Goal: Task Accomplishment & Management: Use online tool/utility

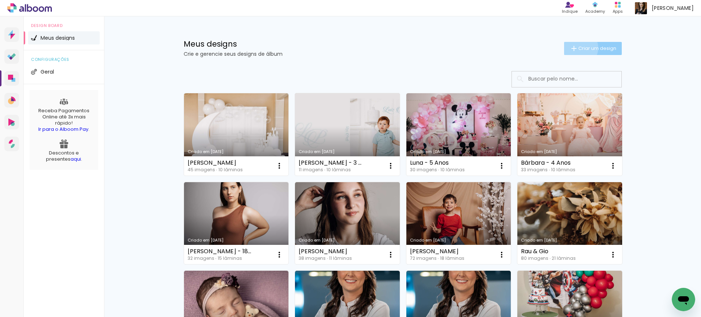
click at [578, 47] on span "Criar um design" at bounding box center [597, 48] width 38 height 5
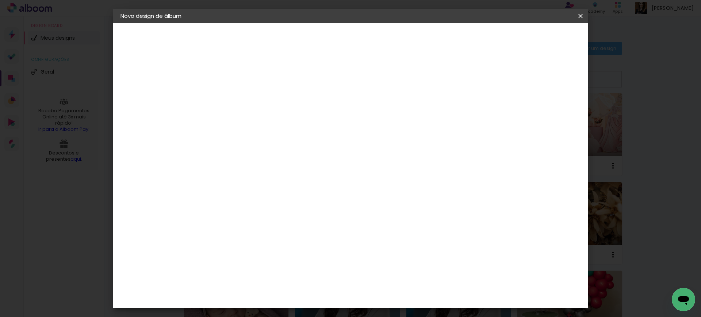
click at [240, 100] on input at bounding box center [240, 97] width 0 height 11
type input "Andressa - Festa 15 Anos"
type paper-input "Andressa - Festa 15 Anos"
click at [315, 42] on paper-button "Avançar" at bounding box center [297, 38] width 36 height 12
click at [231, 139] on input at bounding box center [258, 138] width 74 height 9
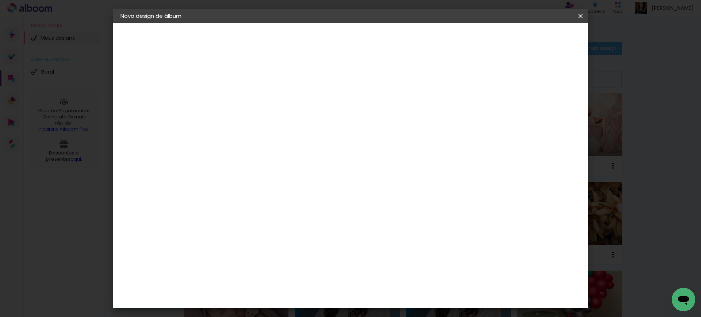
type input "go"
type paper-input "go"
click at [253, 165] on div "Go image" at bounding box center [244, 167] width 18 height 12
click at [0, 0] on slot "Avançar" at bounding box center [0, 0] width 0 height 0
click at [268, 121] on input "text" at bounding box center [254, 126] width 28 height 11
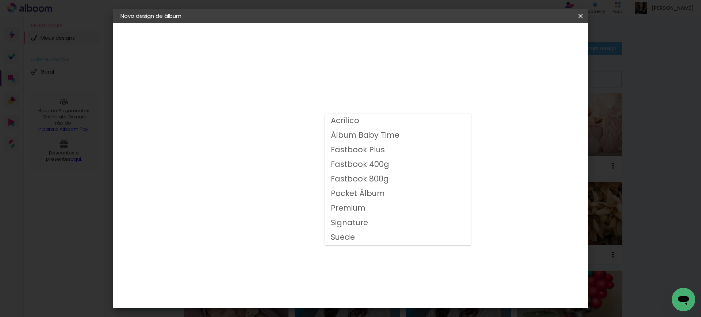
click at [0, 0] on slot "Fastbook 800g" at bounding box center [0, 0] width 0 height 0
type input "Fastbook 800g"
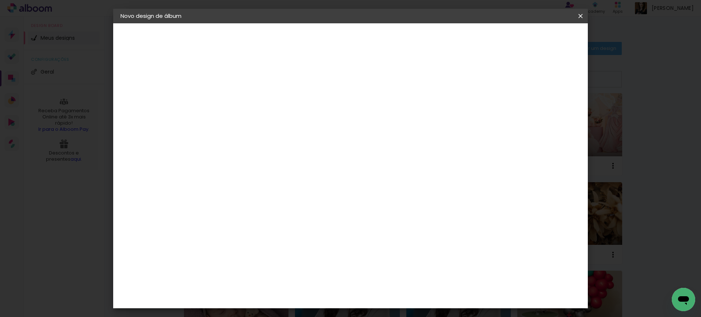
click at [0, 0] on slot "Avançar" at bounding box center [0, 0] width 0 height 0
click at [540, 43] on paper-button "Iniciar design" at bounding box center [518, 38] width 48 height 12
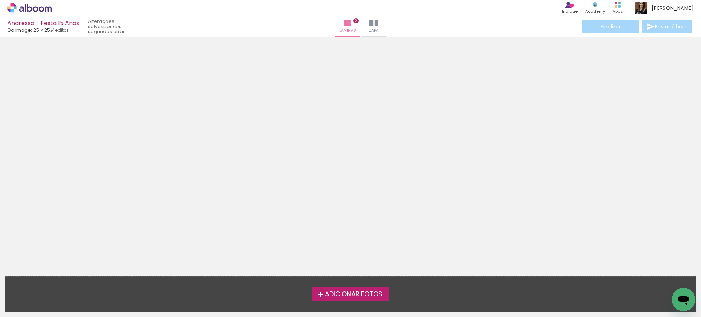
click at [329, 300] on label "Adicionar Fotos" at bounding box center [351, 295] width 78 height 14
click at [0, 0] on input "file" at bounding box center [0, 0] width 0 height 0
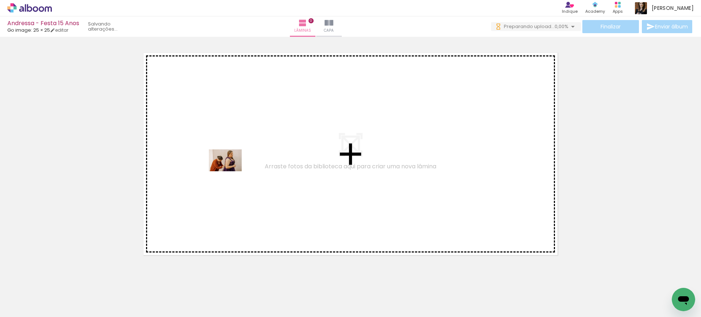
drag, startPoint x: 66, startPoint y: 295, endPoint x: 231, endPoint y: 171, distance: 205.6
click at [231, 171] on quentale-workspace at bounding box center [350, 158] width 701 height 317
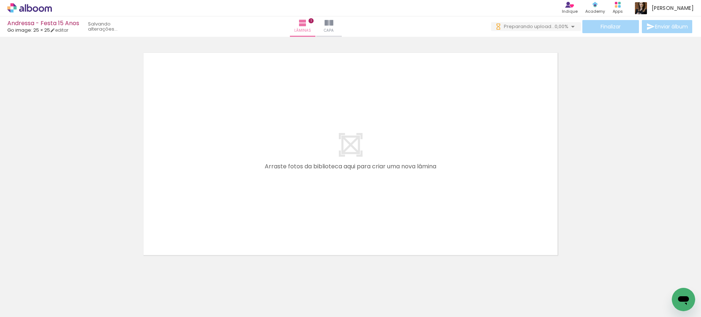
scroll to position [9, 0]
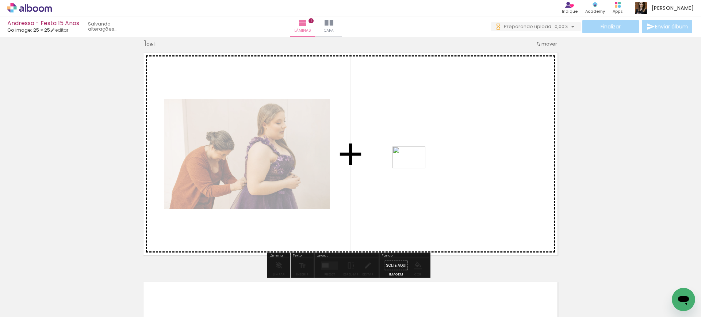
drag, startPoint x: 122, startPoint y: 298, endPoint x: 414, endPoint y: 169, distance: 319.3
click at [414, 169] on quentale-workspace at bounding box center [350, 158] width 701 height 317
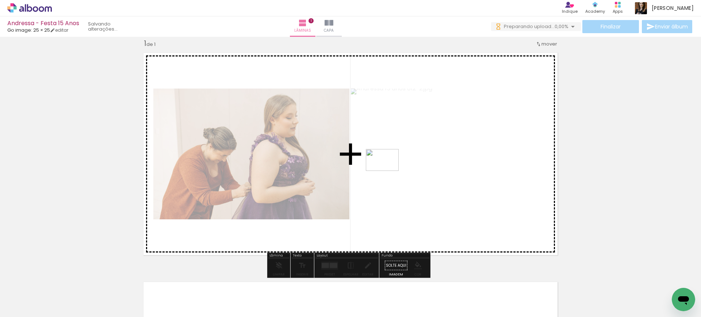
drag, startPoint x: 170, startPoint y: 292, endPoint x: 340, endPoint y: 216, distance: 185.7
click at [387, 171] on quentale-workspace at bounding box center [350, 158] width 701 height 317
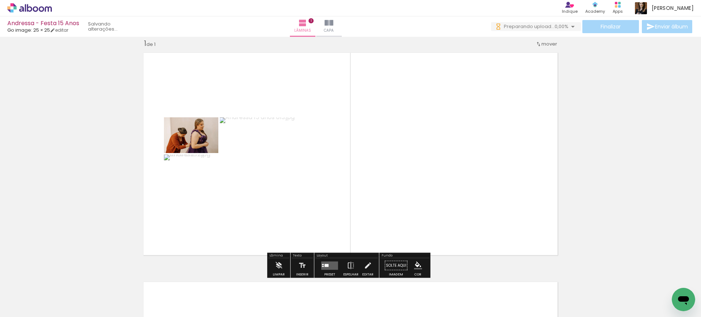
drag, startPoint x: 215, startPoint y: 275, endPoint x: 252, endPoint y: 266, distance: 39.0
click at [243, 189] on quentale-workspace at bounding box center [350, 158] width 701 height 317
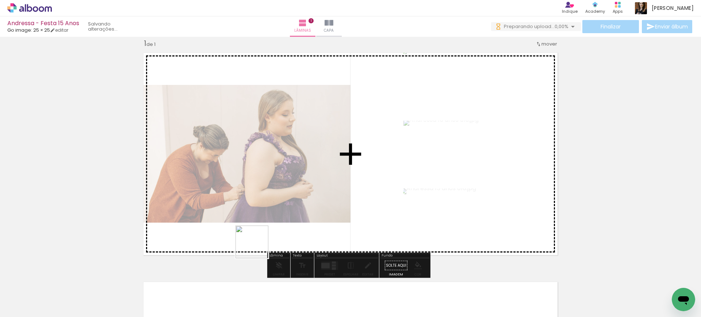
scroll to position [0, 0]
drag, startPoint x: 240, startPoint y: 295, endPoint x: 373, endPoint y: 166, distance: 185.3
click at [373, 166] on quentale-workspace at bounding box center [350, 158] width 701 height 317
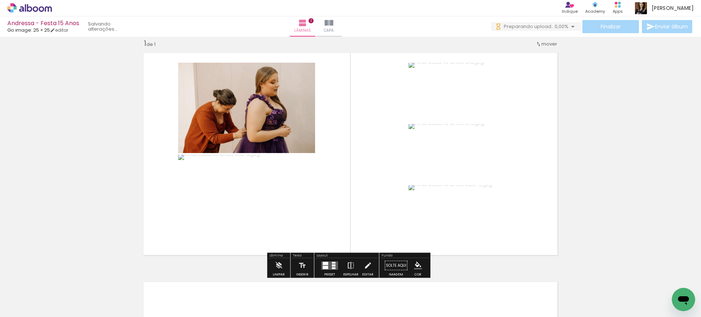
click at [347, 264] on iron-icon at bounding box center [351, 266] width 8 height 15
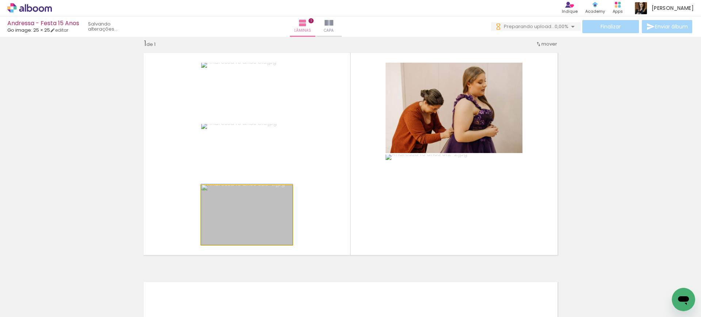
drag, startPoint x: 275, startPoint y: 229, endPoint x: 266, endPoint y: 216, distance: 15.8
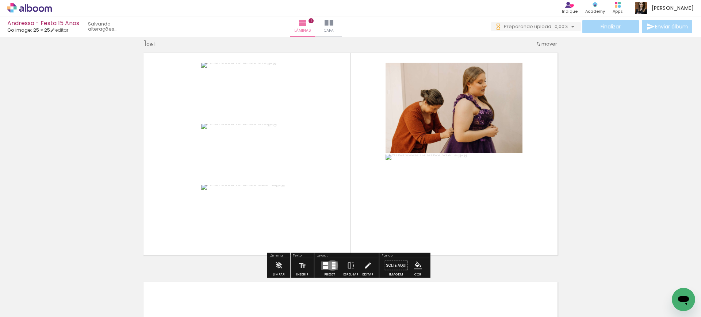
click at [332, 266] on div at bounding box center [334, 266] width 4 height 2
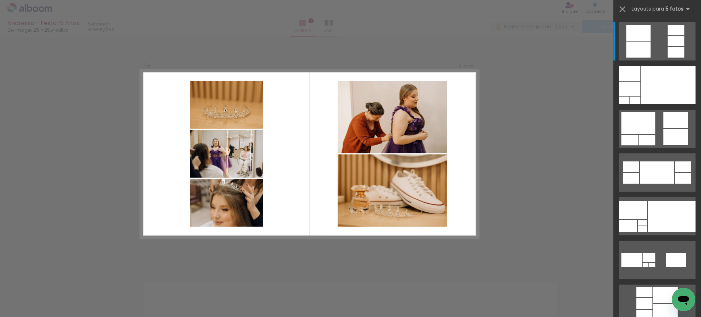
scroll to position [9, 0]
click at [505, 237] on div "Confirmar Cancelar" at bounding box center [350, 266] width 701 height 476
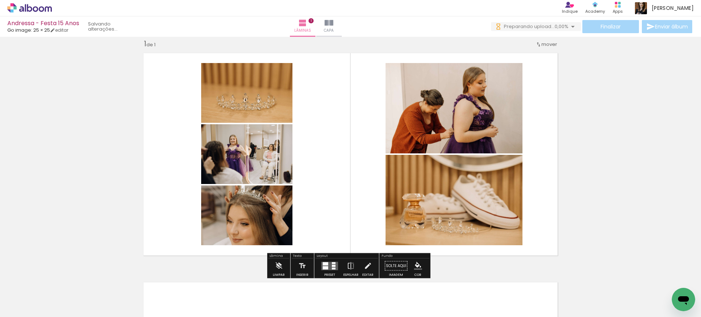
scroll to position [0, 0]
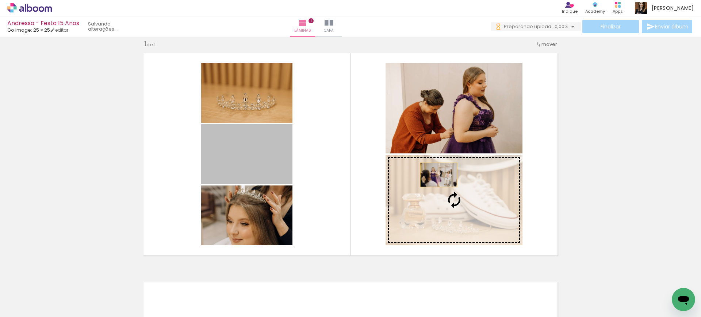
drag, startPoint x: 262, startPoint y: 156, endPoint x: 436, endPoint y: 175, distance: 174.4
click at [0, 0] on slot at bounding box center [0, 0] width 0 height 0
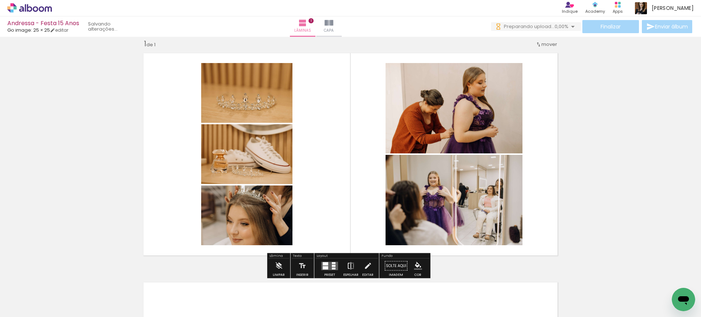
click at [350, 264] on iron-icon at bounding box center [351, 266] width 8 height 15
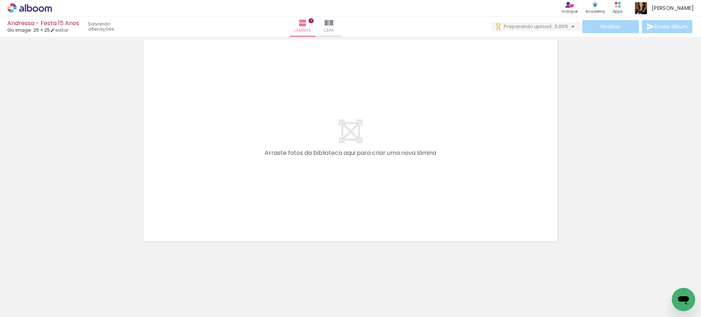
drag, startPoint x: 266, startPoint y: 255, endPoint x: 261, endPoint y: 211, distance: 44.8
click at [251, 196] on quentale-workspace at bounding box center [350, 158] width 701 height 317
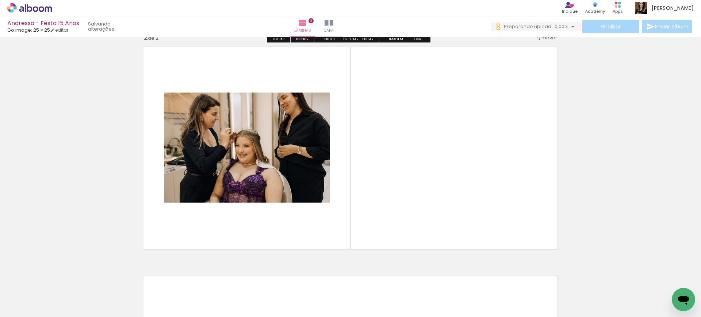
scroll to position [239, 0]
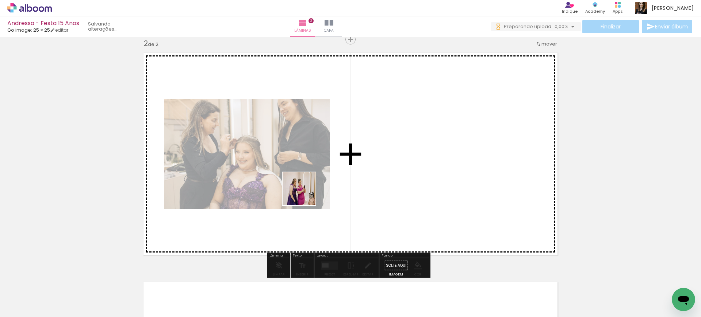
drag, startPoint x: 309, startPoint y: 225, endPoint x: 308, endPoint y: 202, distance: 22.3
click at [304, 193] on quentale-workspace at bounding box center [350, 158] width 701 height 317
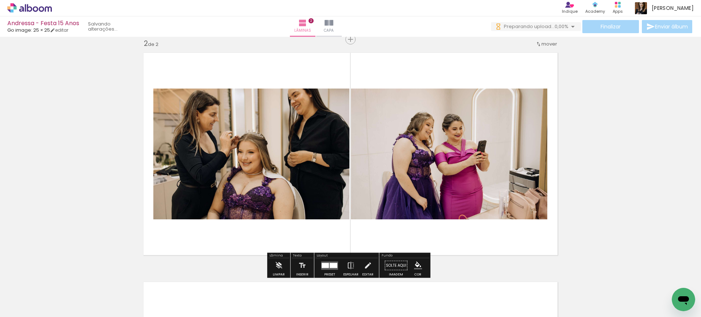
drag, startPoint x: 334, startPoint y: 200, endPoint x: 354, endPoint y: 234, distance: 38.9
click at [332, 193] on quentale-workspace at bounding box center [350, 158] width 701 height 317
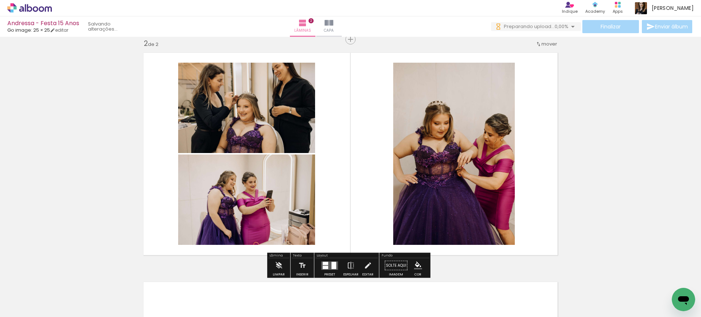
drag, startPoint x: 400, startPoint y: 299, endPoint x: 422, endPoint y: 248, distance: 55.7
click at [377, 178] on quentale-workspace at bounding box center [350, 158] width 701 height 317
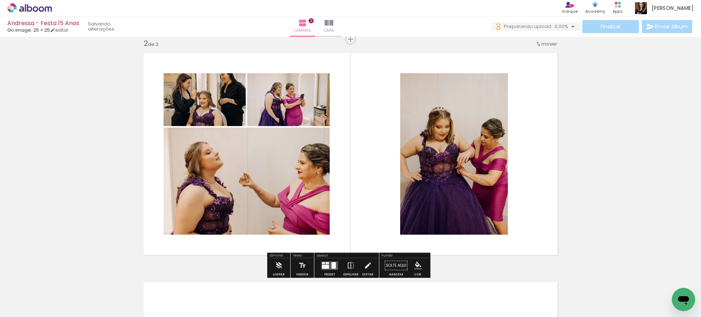
drag, startPoint x: 442, startPoint y: 292, endPoint x: 438, endPoint y: 237, distance: 55.2
click at [383, 176] on quentale-workspace at bounding box center [350, 158] width 701 height 317
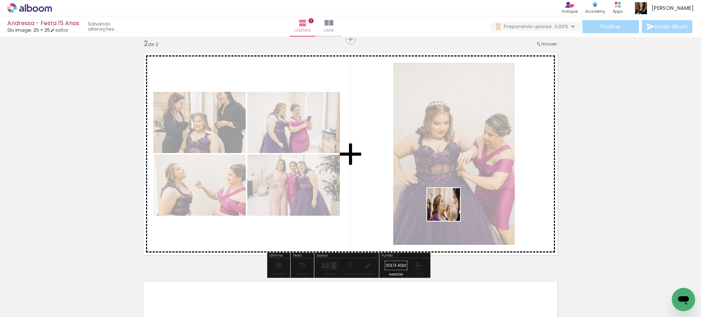
drag, startPoint x: 478, startPoint y: 290, endPoint x: 373, endPoint y: 169, distance: 159.8
click at [373, 169] on quentale-workspace at bounding box center [350, 158] width 701 height 317
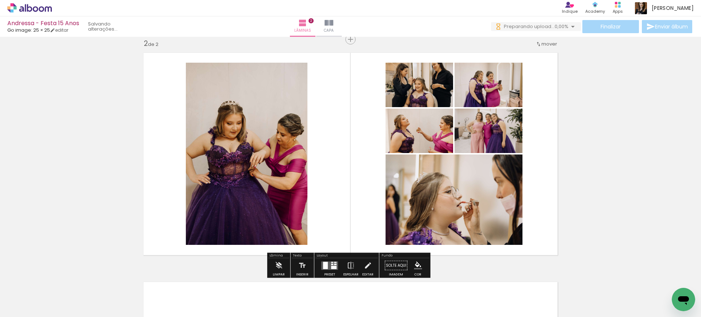
scroll to position [240, 0]
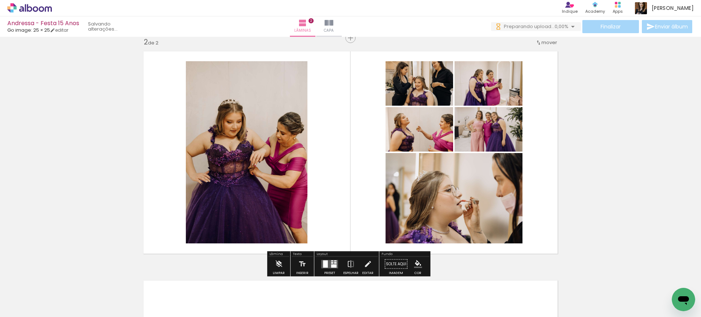
click at [336, 261] on div at bounding box center [330, 264] width 20 height 15
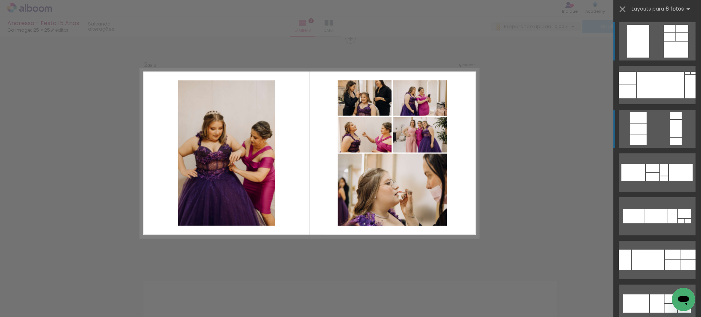
scroll to position [239, 0]
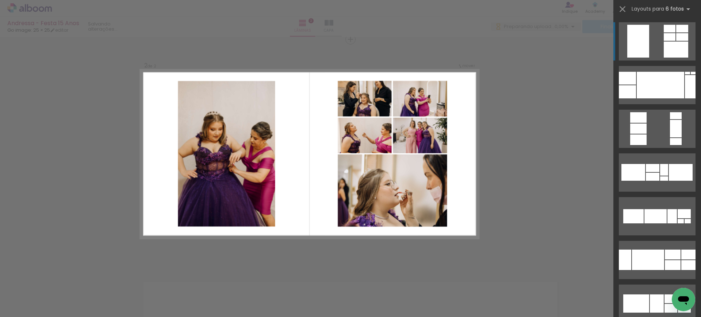
click at [638, 51] on div at bounding box center [638, 41] width 22 height 33
click at [633, 48] on div at bounding box center [638, 41] width 22 height 33
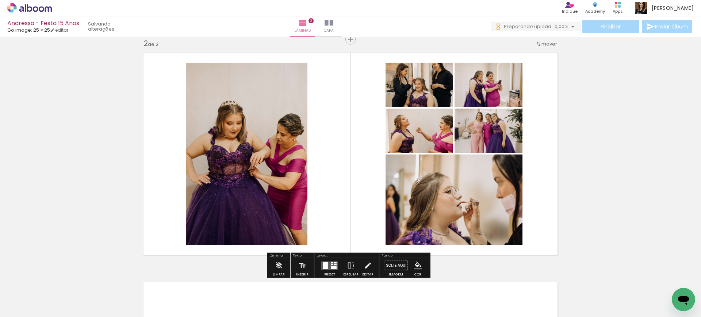
click at [331, 270] on div at bounding box center [330, 266] width 20 height 15
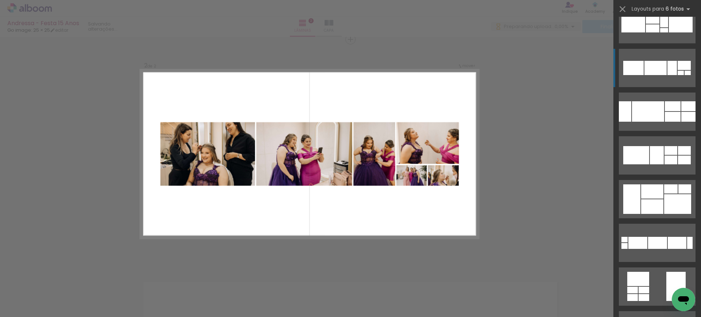
scroll to position [220, 0]
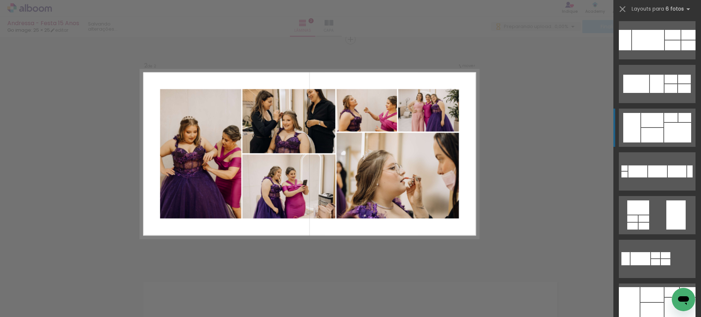
click at [646, 134] on div at bounding box center [652, 135] width 22 height 15
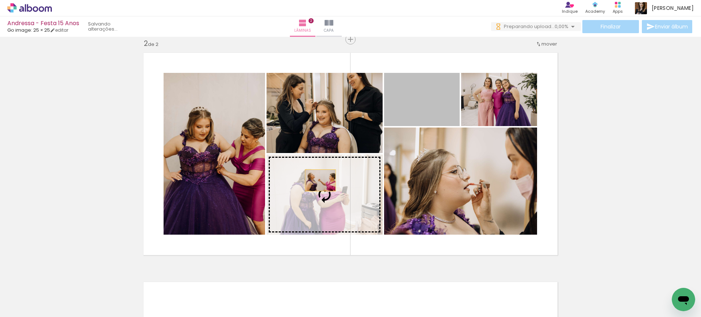
drag, startPoint x: 414, startPoint y: 108, endPoint x: 317, endPoint y: 181, distance: 121.9
click at [0, 0] on slot at bounding box center [0, 0] width 0 height 0
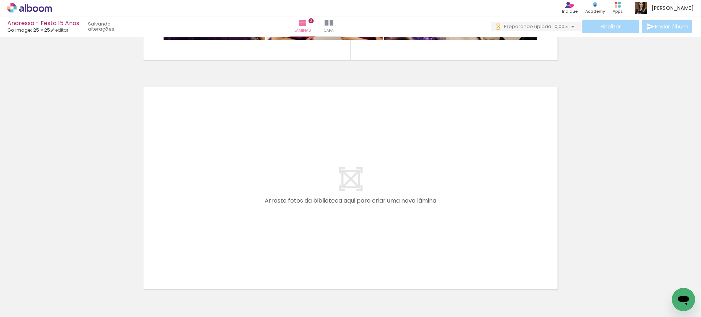
scroll to position [0, 410]
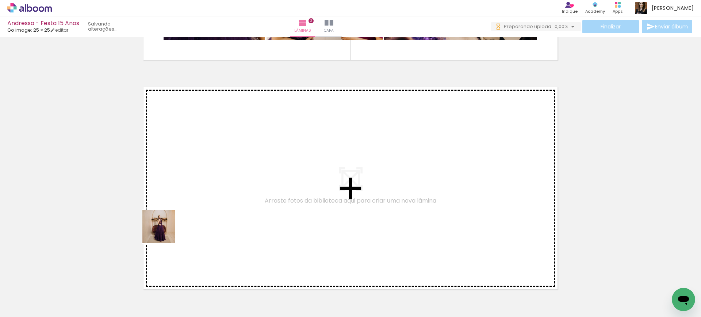
drag, startPoint x: 128, startPoint y: 295, endPoint x: 166, endPoint y: 228, distance: 76.8
click at [166, 228] on quentale-workspace at bounding box center [350, 158] width 701 height 317
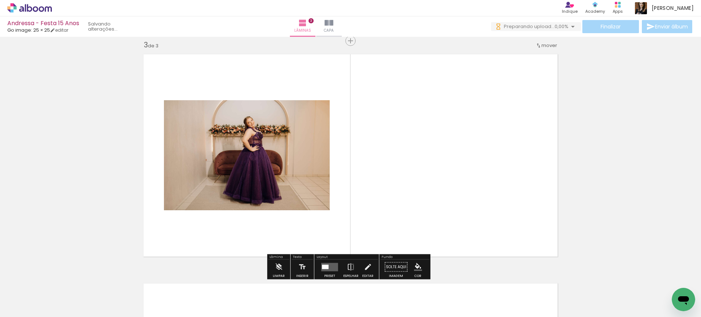
scroll to position [468, 0]
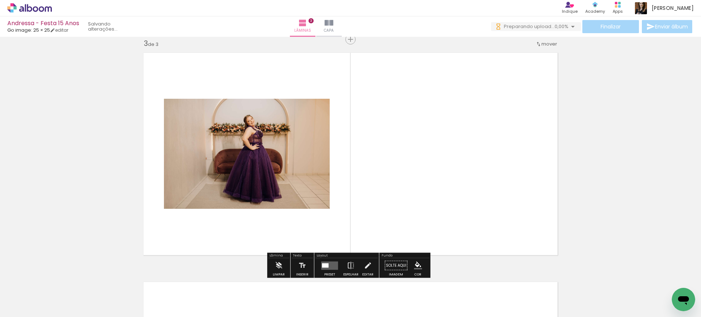
drag, startPoint x: 159, startPoint y: 296, endPoint x: 183, endPoint y: 215, distance: 85.0
click at [183, 215] on quentale-workspace at bounding box center [350, 158] width 701 height 317
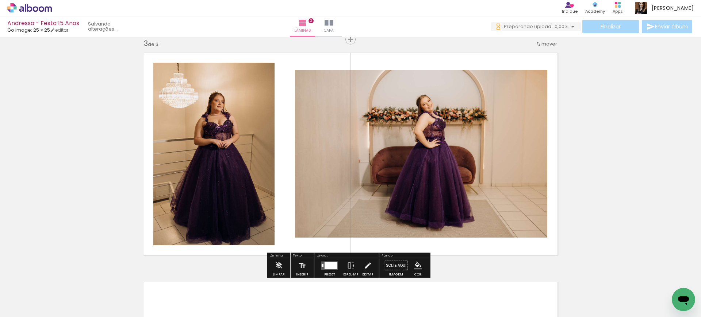
drag, startPoint x: 194, startPoint y: 296, endPoint x: 217, endPoint y: 265, distance: 39.3
click at [200, 223] on quentale-workspace at bounding box center [350, 158] width 701 height 317
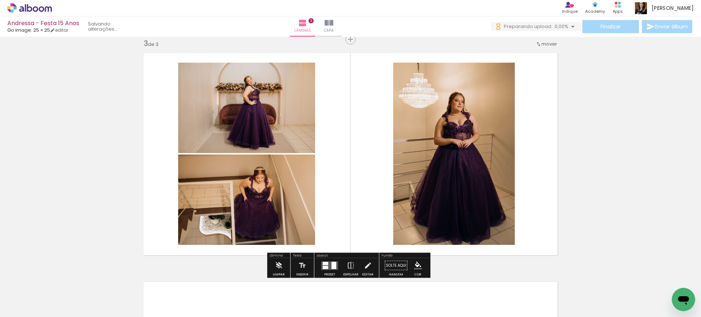
drag, startPoint x: 236, startPoint y: 301, endPoint x: 237, endPoint y: 189, distance: 112.0
click at [237, 189] on quentale-workspace at bounding box center [350, 158] width 701 height 317
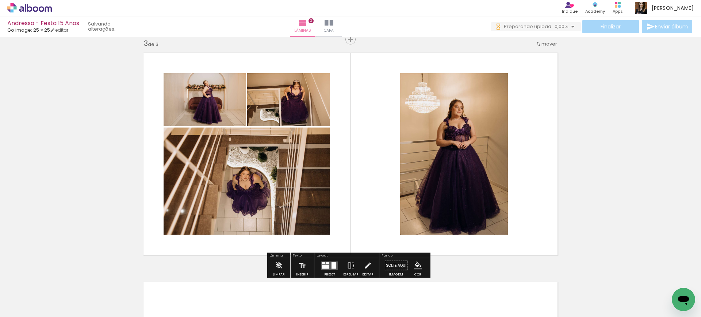
click at [322, 264] on div at bounding box center [323, 263] width 3 height 2
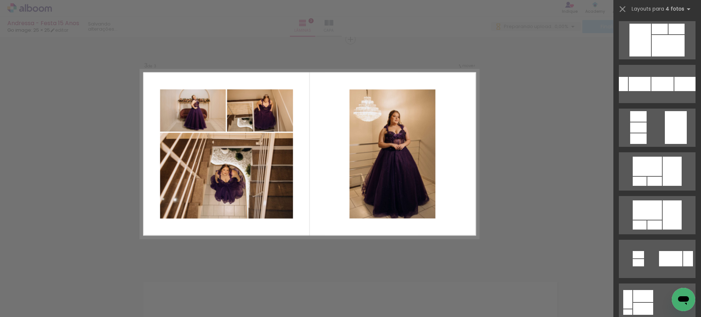
scroll to position [0, 0]
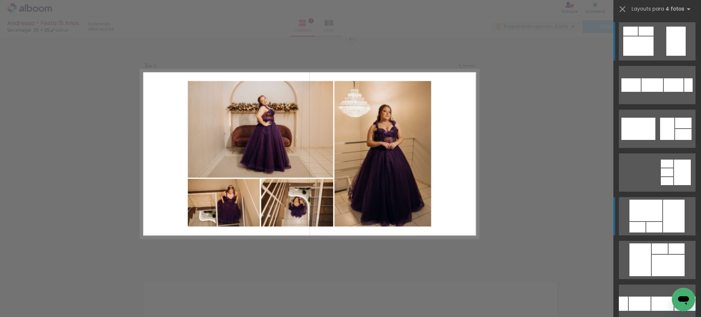
click at [643, 211] on div at bounding box center [645, 211] width 33 height 22
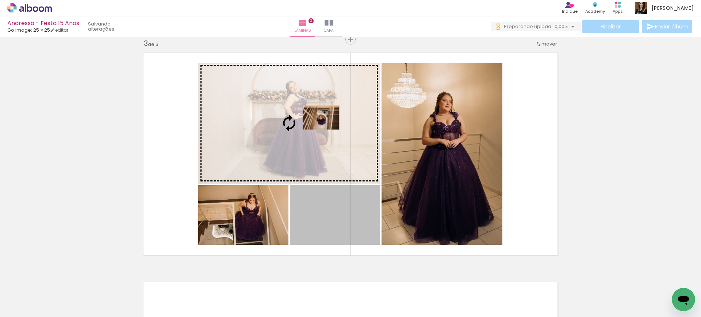
drag, startPoint x: 339, startPoint y: 223, endPoint x: 318, endPoint y: 118, distance: 107.0
click at [0, 0] on slot at bounding box center [0, 0] width 0 height 0
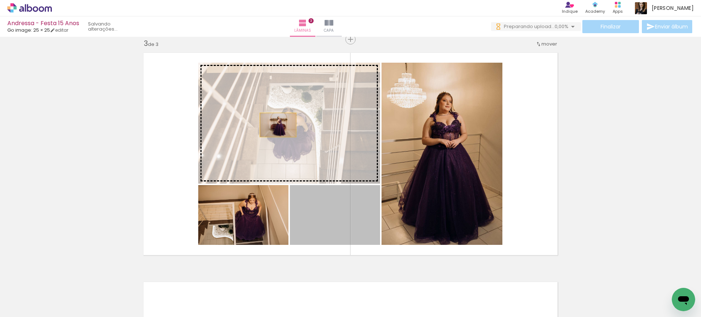
drag, startPoint x: 281, startPoint y: 141, endPoint x: 275, endPoint y: 124, distance: 17.4
click at [0, 0] on slot at bounding box center [0, 0] width 0 height 0
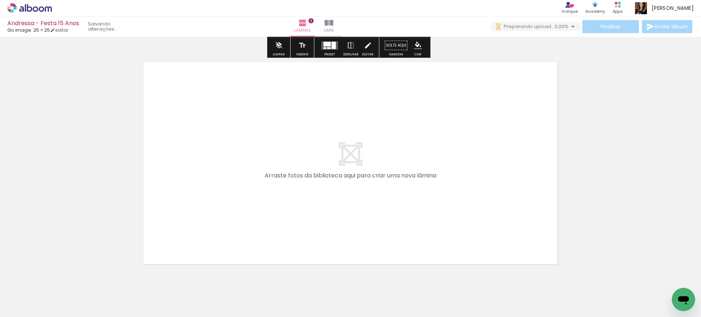
scroll to position [711, 0]
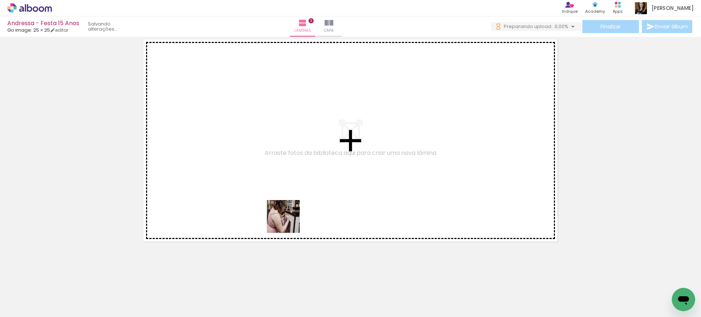
drag, startPoint x: 282, startPoint y: 287, endPoint x: 289, endPoint y: 222, distance: 64.9
click at [289, 222] on quentale-workspace at bounding box center [350, 158] width 701 height 317
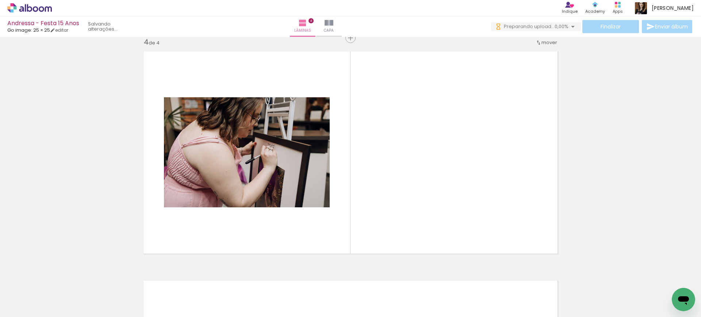
scroll to position [698, 0]
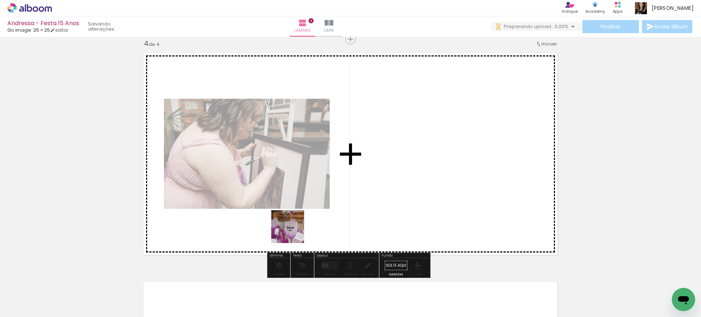
drag, startPoint x: 313, startPoint y: 282, endPoint x: 291, endPoint y: 277, distance: 22.8
click at [292, 227] on quentale-workspace at bounding box center [350, 158] width 701 height 317
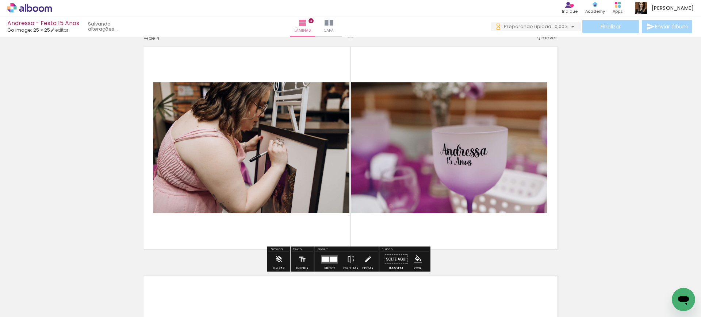
scroll to position [708, 0]
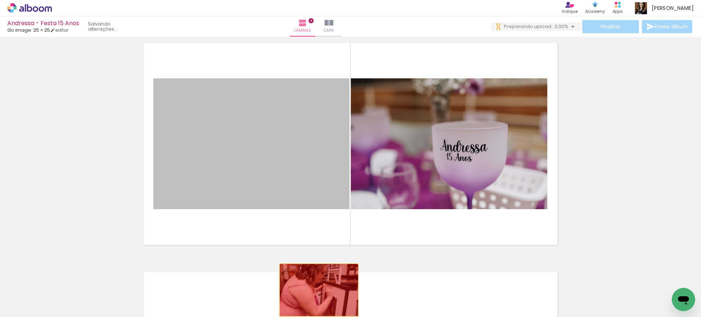
drag, startPoint x: 303, startPoint y: 190, endPoint x: 340, endPoint y: 265, distance: 84.4
click at [316, 290] on quentale-workspace at bounding box center [350, 158] width 701 height 317
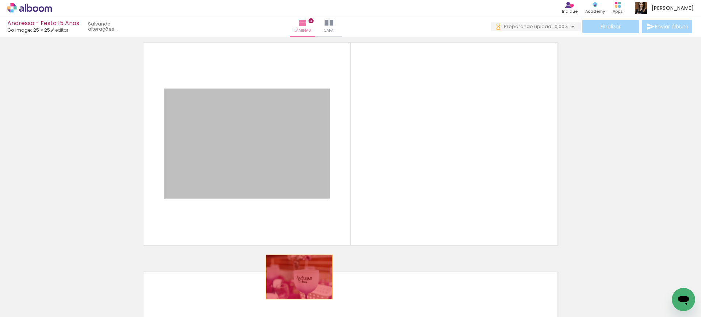
drag, startPoint x: 279, startPoint y: 171, endPoint x: 297, endPoint y: 278, distance: 107.9
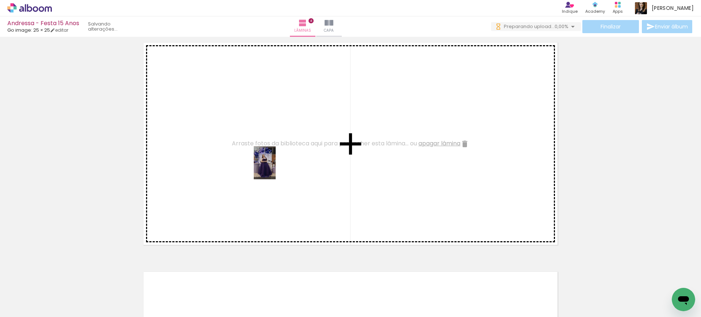
drag, startPoint x: 549, startPoint y: 296, endPoint x: 275, endPoint y: 169, distance: 302.1
click at [275, 169] on quentale-workspace at bounding box center [350, 158] width 701 height 317
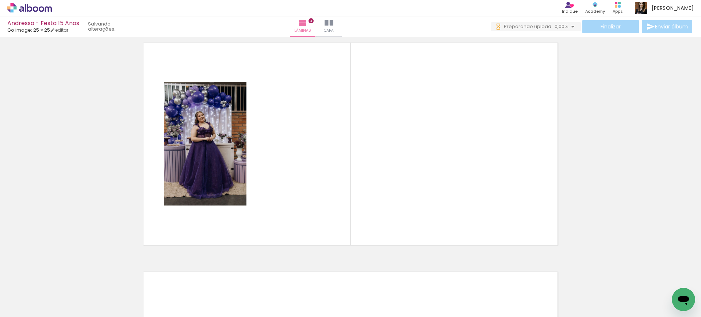
scroll to position [0, 1488]
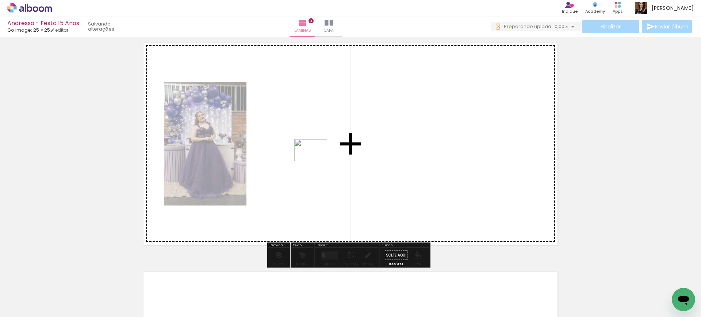
drag, startPoint x: 271, startPoint y: 298, endPoint x: 316, endPoint y: 161, distance: 143.6
click at [316, 161] on quentale-workspace at bounding box center [350, 158] width 701 height 317
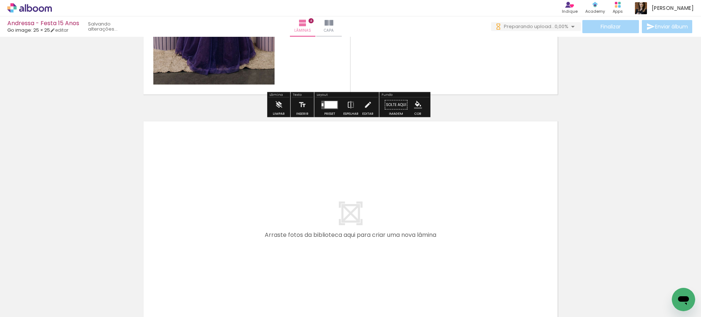
scroll to position [860, 0]
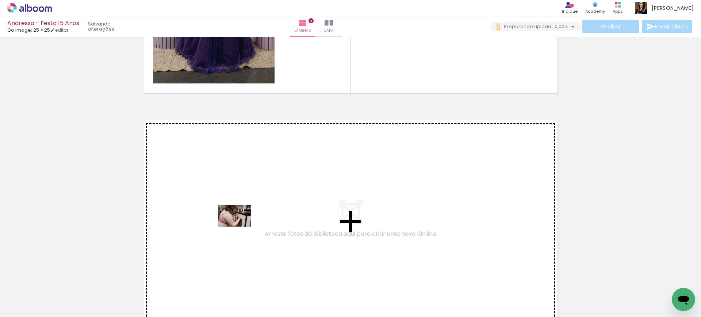
drag, startPoint x: 174, startPoint y: 296, endPoint x: 241, endPoint y: 222, distance: 100.2
click at [241, 222] on quentale-workspace at bounding box center [350, 158] width 701 height 317
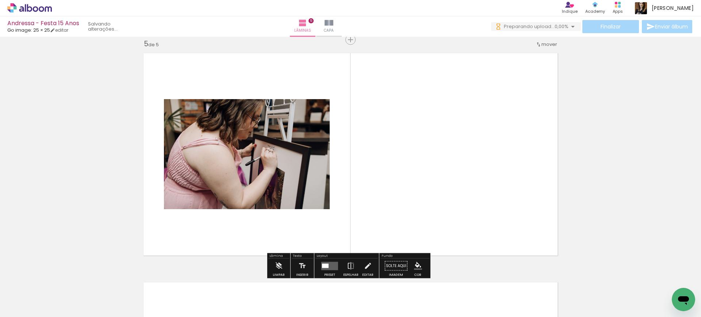
scroll to position [927, 0]
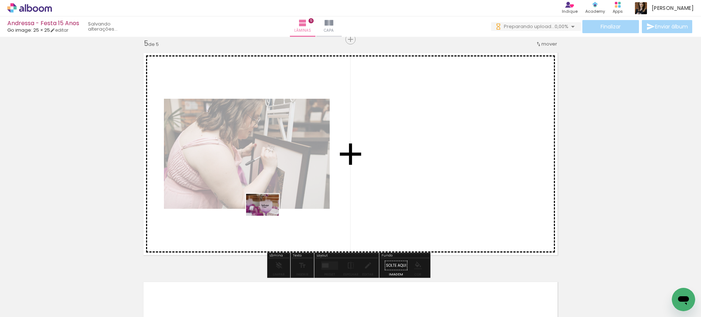
drag, startPoint x: 215, startPoint y: 297, endPoint x: 268, endPoint y: 216, distance: 96.9
click at [268, 216] on quentale-workspace at bounding box center [350, 158] width 701 height 317
